Goal: Entertainment & Leisure: Consume media (video, audio)

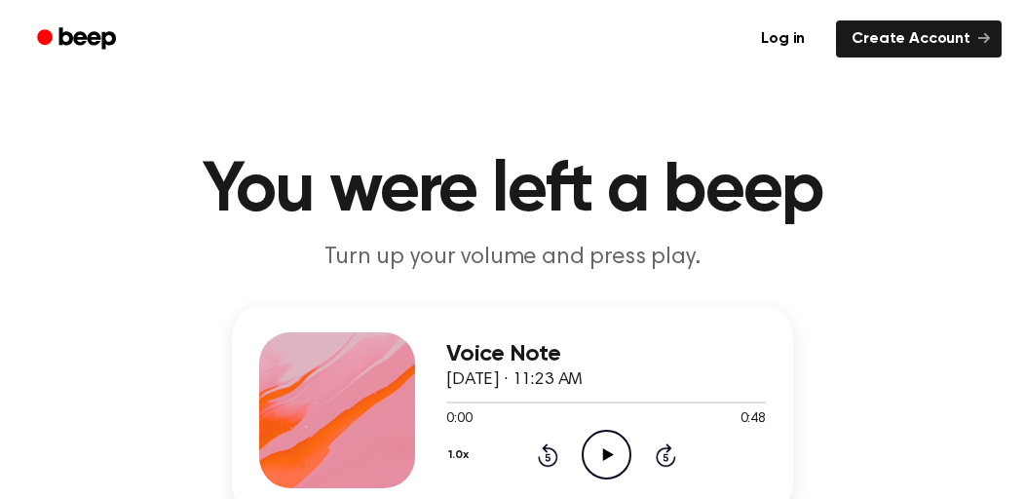
click at [610, 451] on icon "Play Audio" at bounding box center [606, 455] width 50 height 50
click at [609, 456] on icon at bounding box center [607, 454] width 11 height 13
click at [658, 453] on icon at bounding box center [666, 454] width 20 height 23
click at [608, 454] on icon at bounding box center [607, 454] width 11 height 13
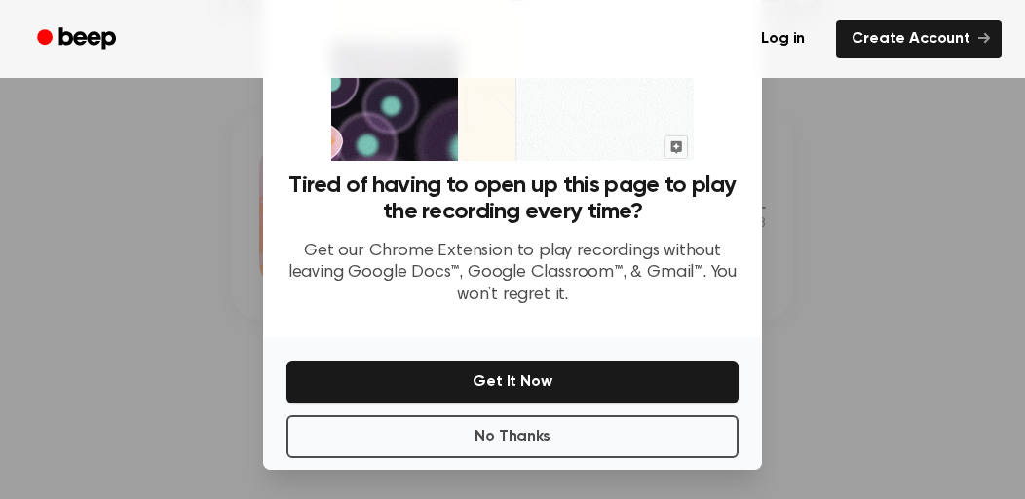
scroll to position [210, 0]
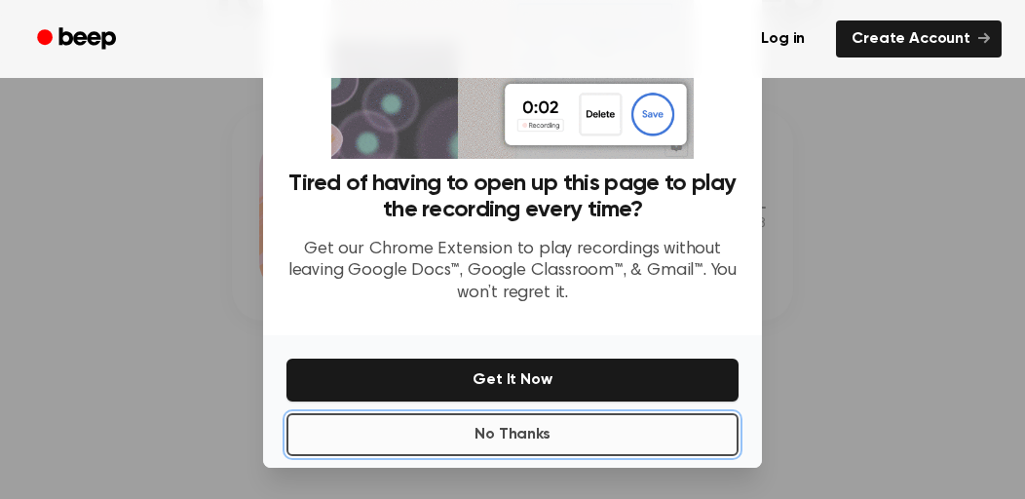
click at [583, 424] on button "No Thanks" at bounding box center [512, 434] width 452 height 43
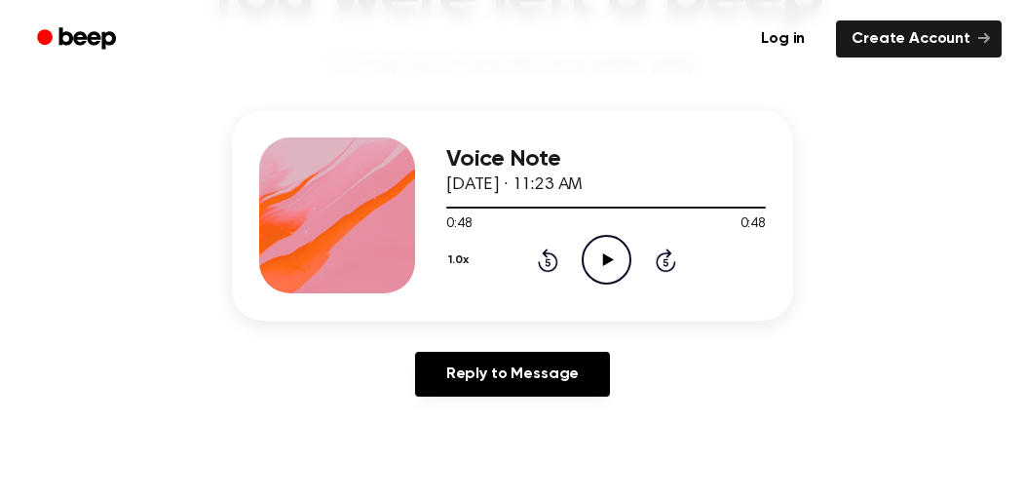
click at [604, 255] on icon at bounding box center [607, 259] width 11 height 13
click at [614, 257] on icon "Play Audio" at bounding box center [606, 260] width 50 height 50
click at [600, 260] on icon "Play Audio" at bounding box center [606, 260] width 50 height 50
